Goal: Find specific page/section: Find specific page/section

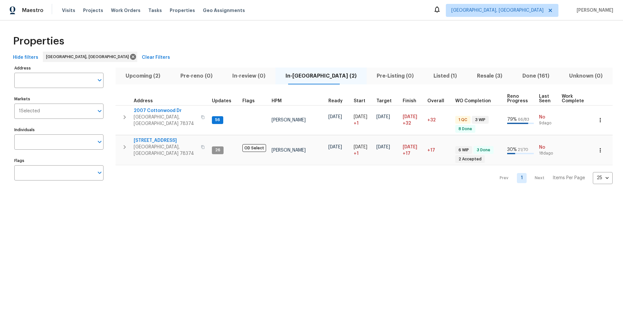
click at [471, 75] on span "Resale (3)" at bounding box center [490, 75] width 38 height 9
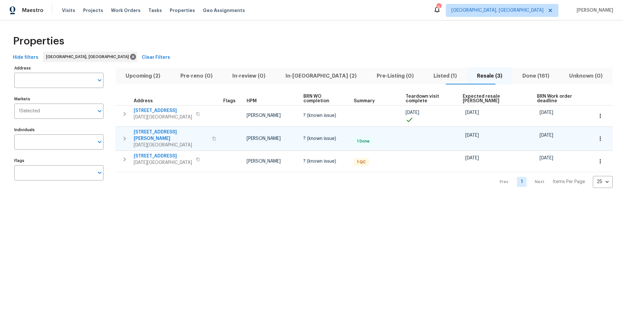
click at [600, 136] on icon "button" at bounding box center [600, 138] width 1 height 4
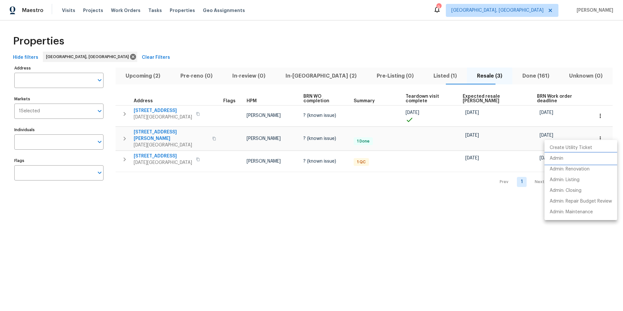
click at [565, 160] on li "Admin" at bounding box center [581, 158] width 73 height 11
